Goal: Task Accomplishment & Management: Manage account settings

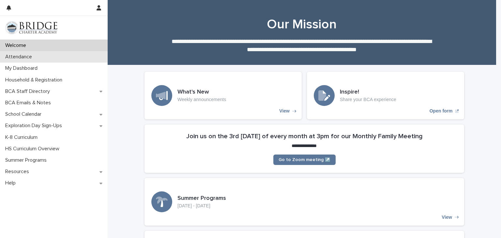
click at [30, 62] on div "Attendance" at bounding box center [54, 56] width 108 height 11
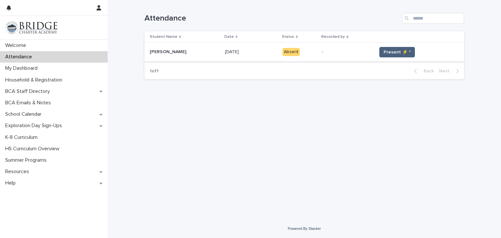
click at [387, 50] on span "Present ⚡ *" at bounding box center [396, 52] width 27 height 7
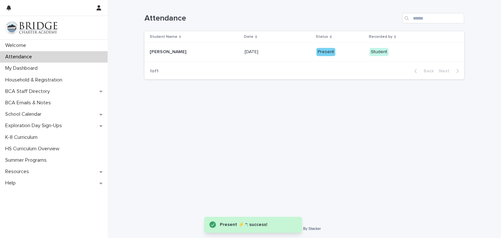
click at [317, 51] on div "Present" at bounding box center [325, 52] width 19 height 8
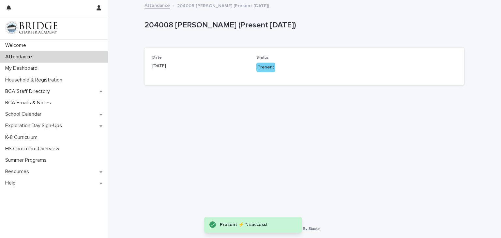
click at [317, 51] on div "Date [DATE] Status Present" at bounding box center [303, 66] width 319 height 37
click at [261, 67] on div "Present" at bounding box center [265, 67] width 19 height 9
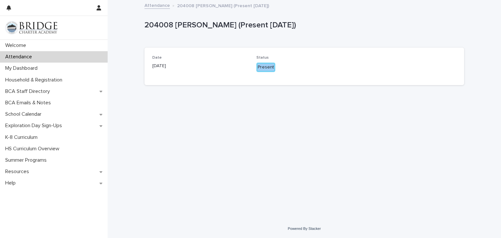
click at [261, 67] on div "Present" at bounding box center [265, 67] width 19 height 9
drag, startPoint x: 261, startPoint y: 67, endPoint x: 277, endPoint y: 133, distance: 67.8
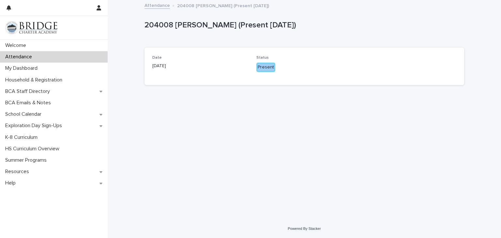
click at [277, 133] on div "Loading... Saving… Loading... Saving… 204008 [PERSON_NAME] (Present [DATE]) 204…" at bounding box center [304, 102] width 326 height 202
click at [368, 22] on p "204008 [PERSON_NAME] (Present [DATE])" at bounding box center [302, 25] width 317 height 9
